Goal: Task Accomplishment & Management: Use online tool/utility

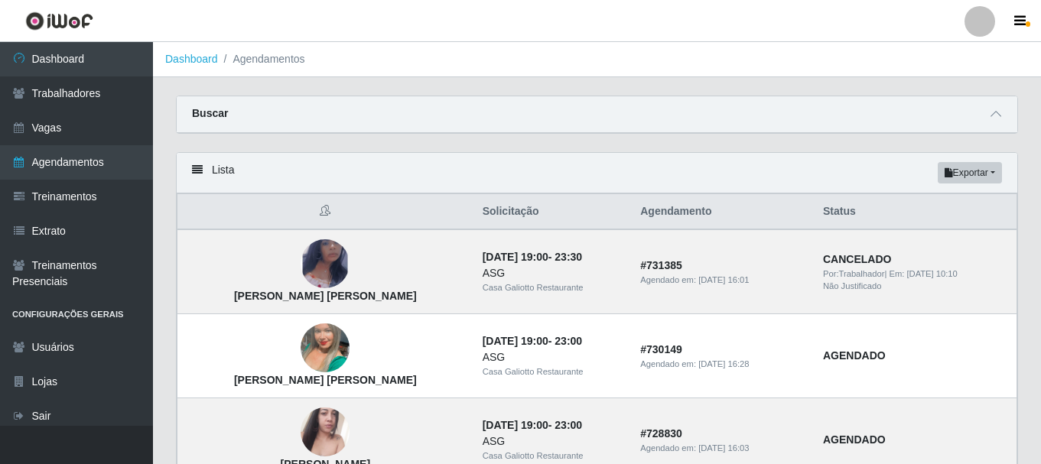
click at [96, 67] on link "Dashboard" at bounding box center [76, 59] width 153 height 34
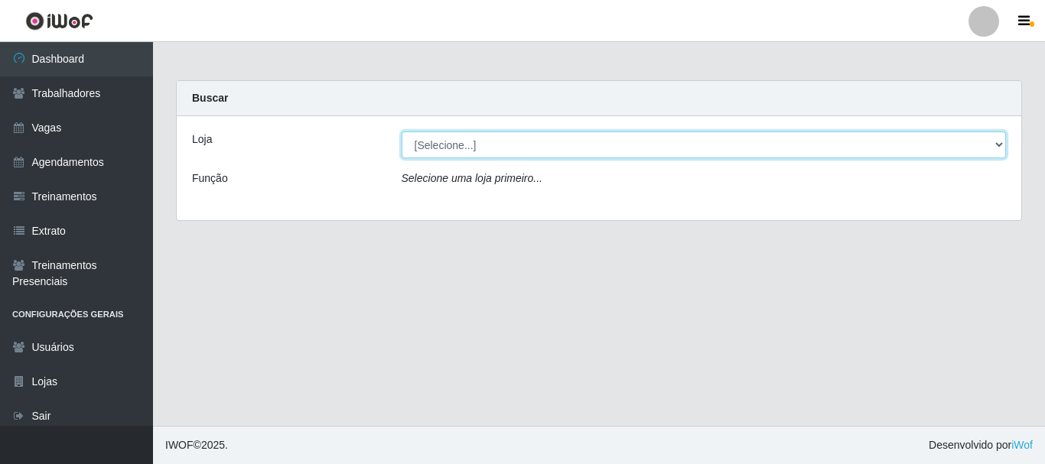
click at [634, 144] on select "[Selecione...] [GEOGRAPHIC_DATA]" at bounding box center [704, 145] width 605 height 27
click at [402, 132] on select "[Selecione...] [GEOGRAPHIC_DATA]" at bounding box center [704, 145] width 605 height 27
click at [637, 151] on select "[Selecione...] [GEOGRAPHIC_DATA]" at bounding box center [704, 145] width 605 height 27
select select "279"
click at [402, 132] on select "[Selecione...] [GEOGRAPHIC_DATA]" at bounding box center [704, 145] width 605 height 27
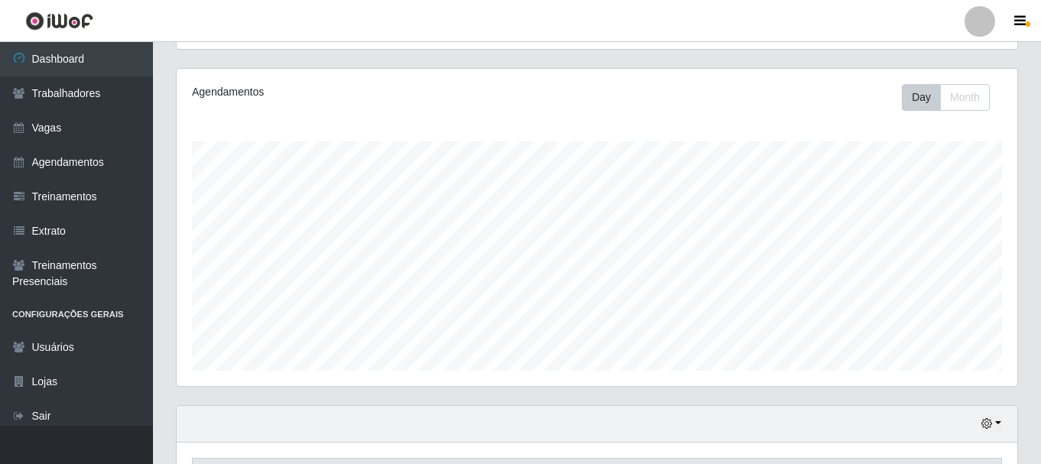
scroll to position [347, 0]
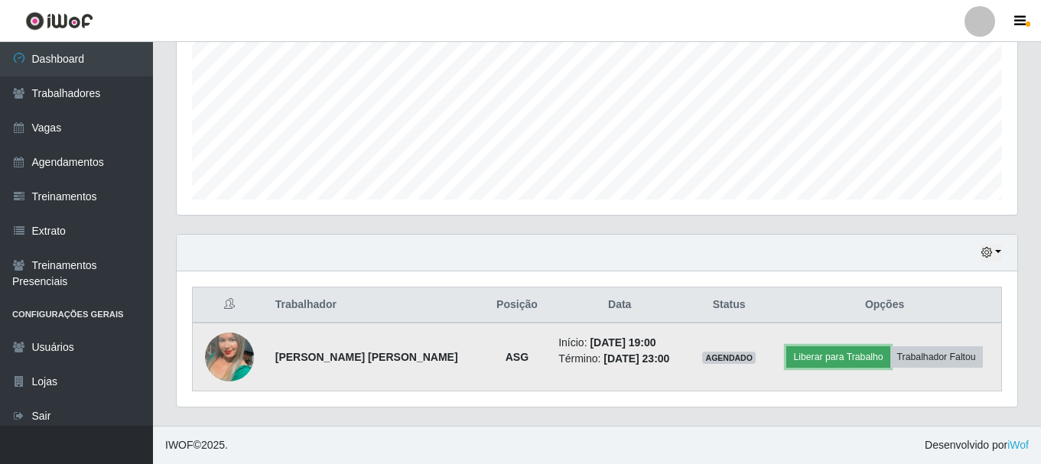
click at [861, 363] on button "Liberar para Trabalho" at bounding box center [837, 357] width 103 height 21
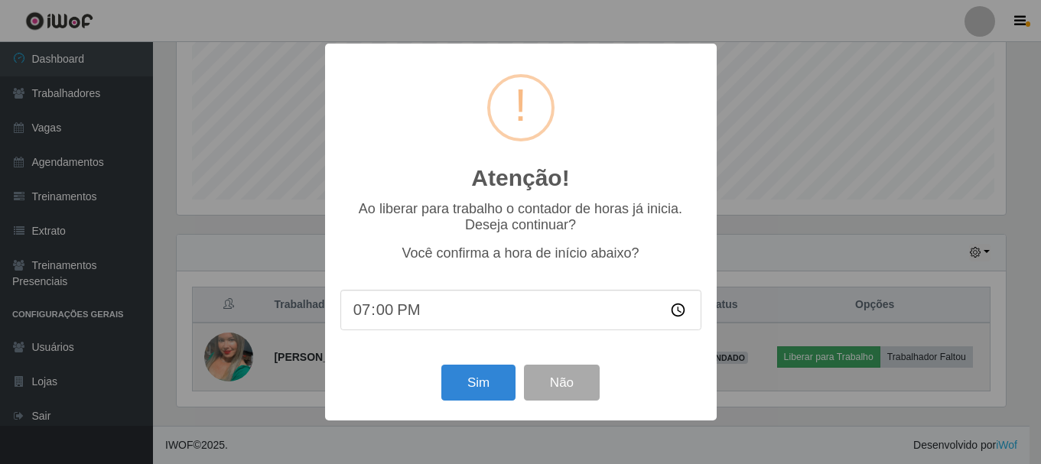
scroll to position [318, 833]
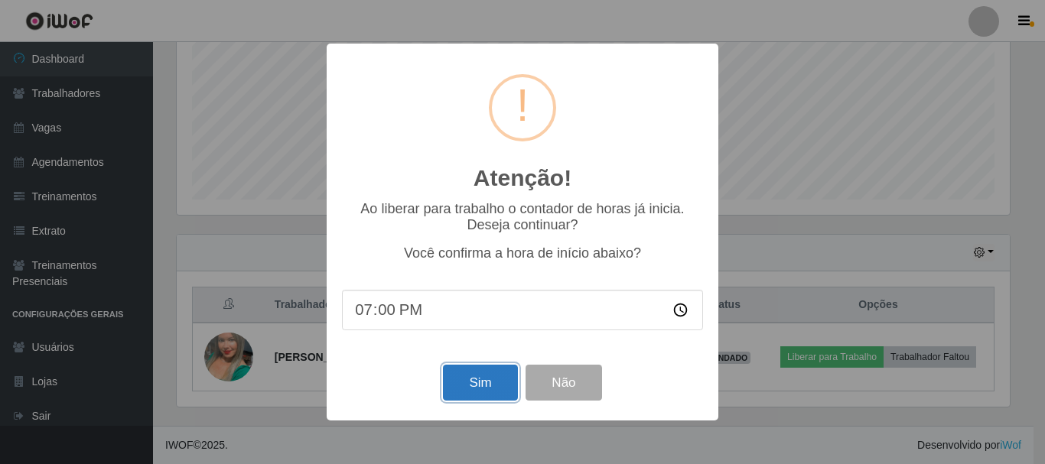
click at [500, 384] on button "Sim" at bounding box center [480, 383] width 74 height 36
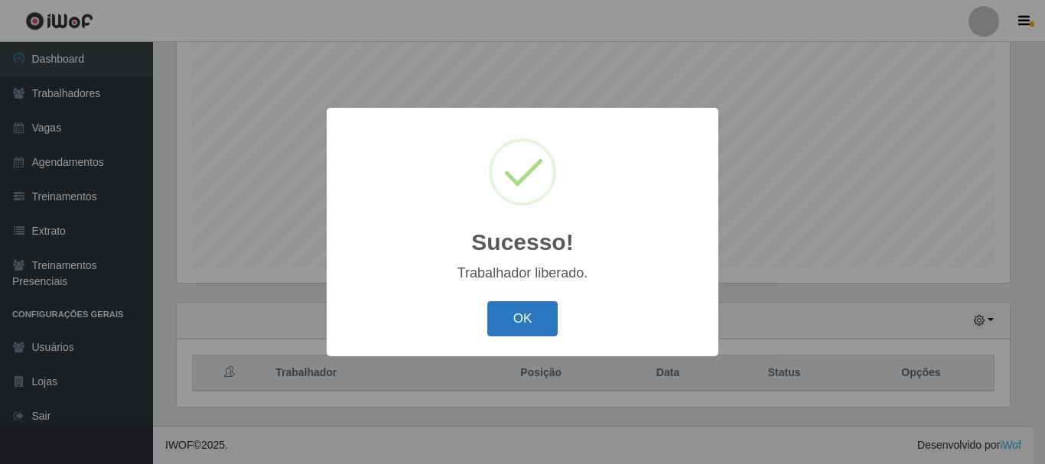
click at [555, 326] on button "OK" at bounding box center [522, 319] width 71 height 36
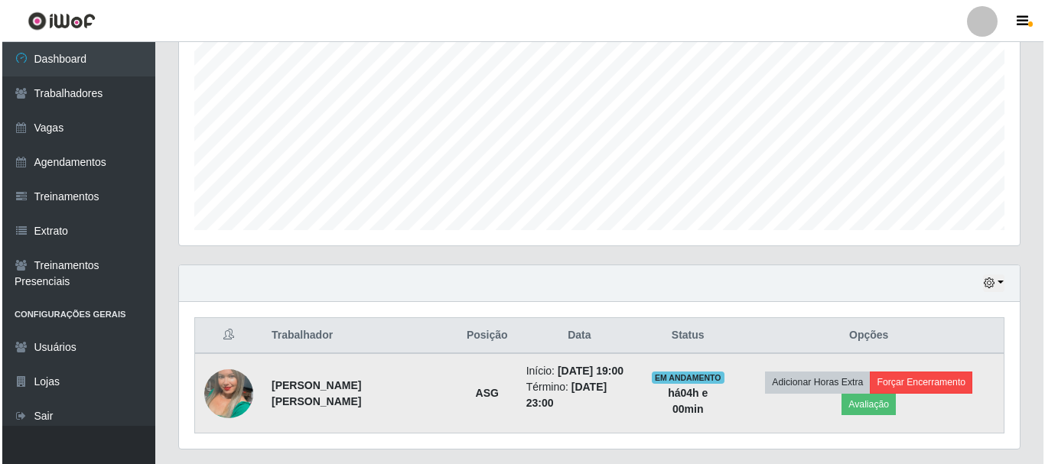
scroll to position [347, 0]
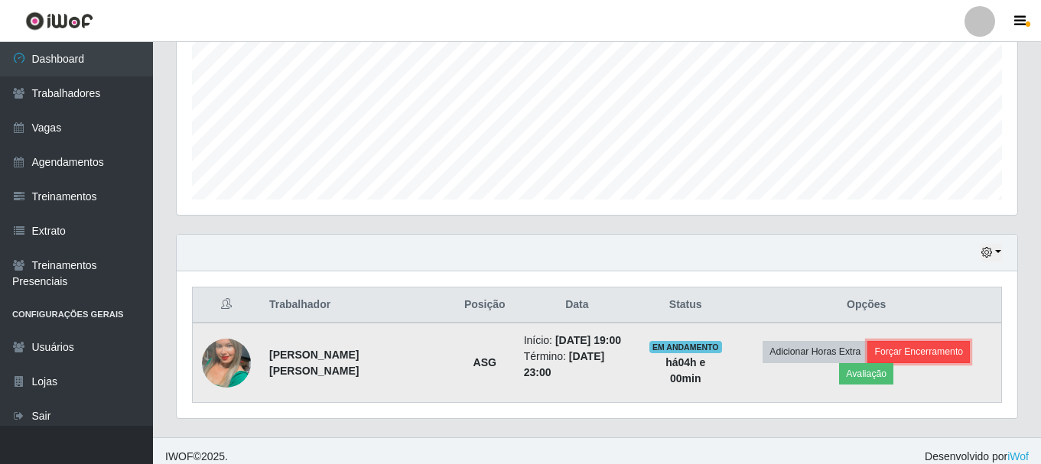
click at [877, 355] on button "Forçar Encerramento" at bounding box center [919, 351] width 103 height 21
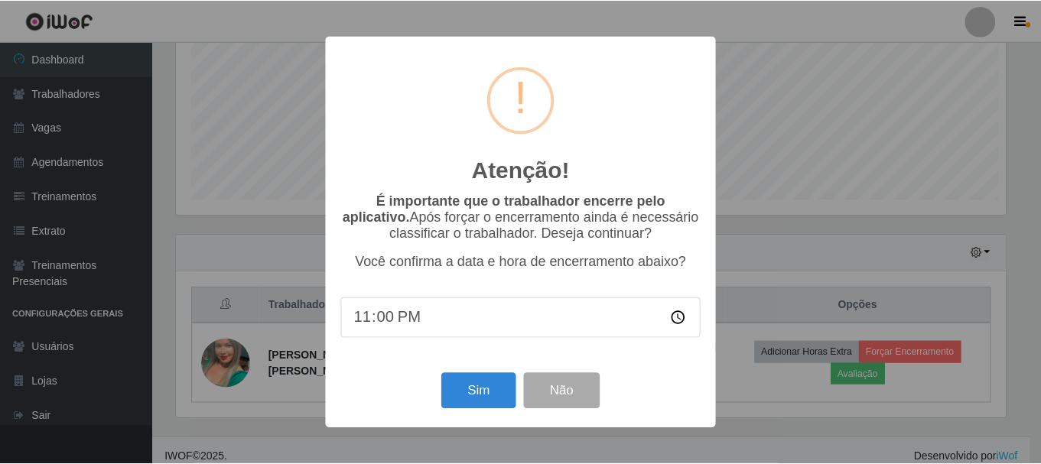
scroll to position [318, 833]
click at [452, 402] on button "Sim" at bounding box center [480, 391] width 74 height 36
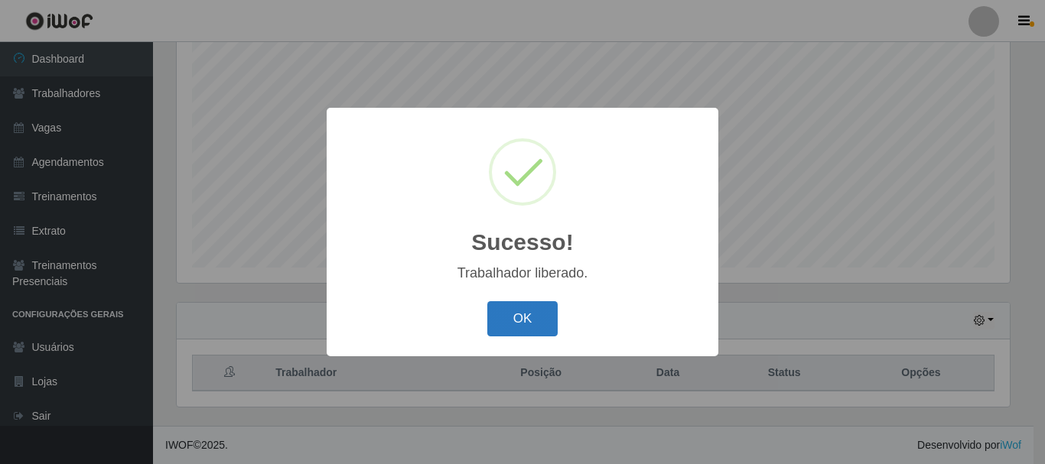
click at [509, 301] on div "OK Cancel" at bounding box center [522, 319] width 361 height 44
click at [510, 312] on button "OK" at bounding box center [522, 319] width 71 height 36
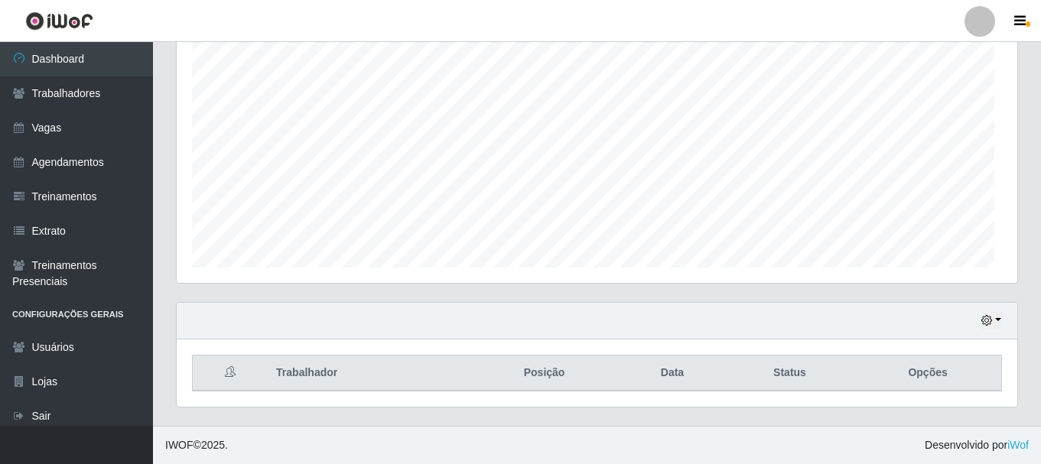
scroll to position [318, 841]
